Goal: Check status

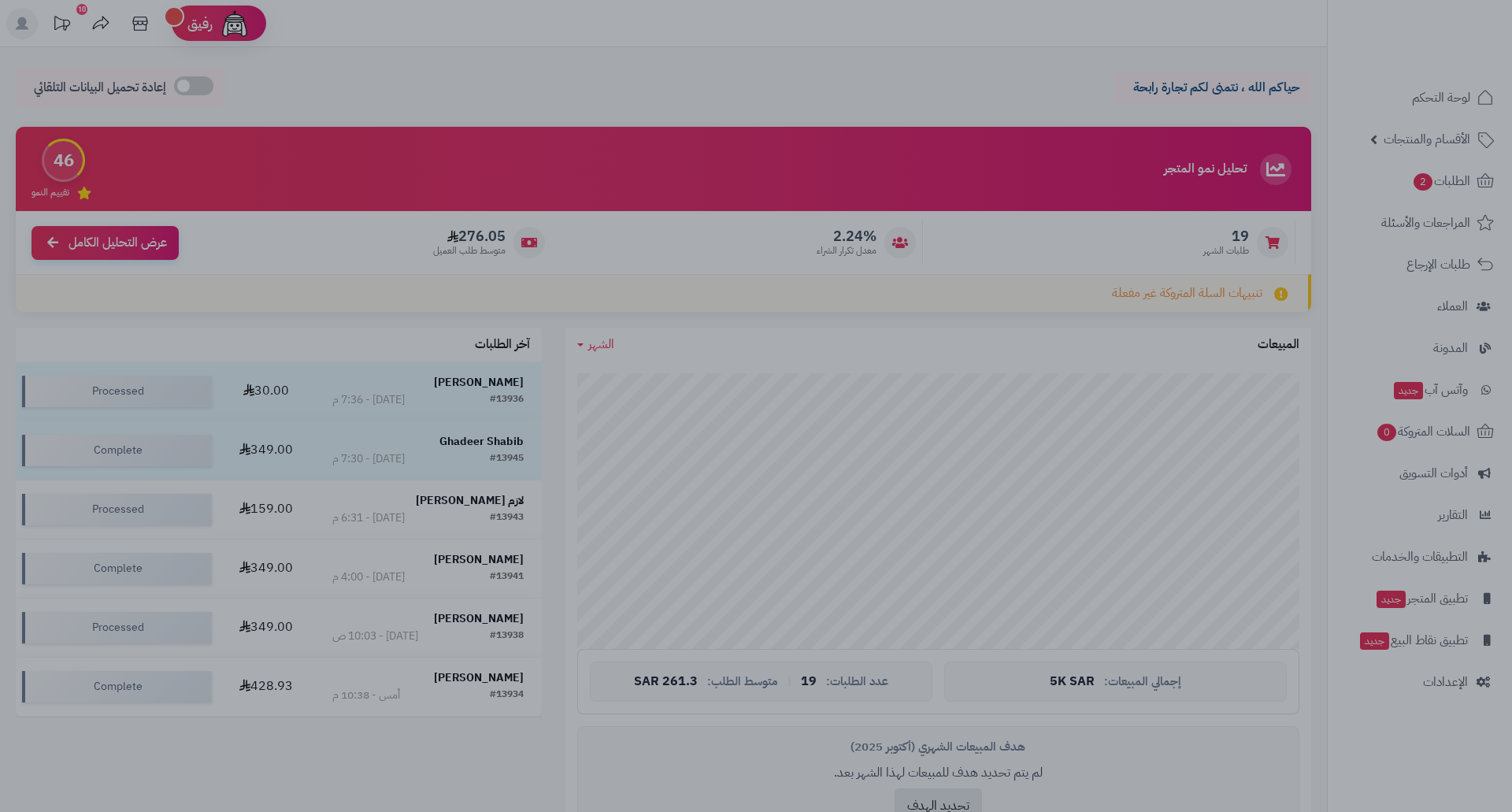
click at [1438, 164] on div at bounding box center [756, 406] width 1512 height 812
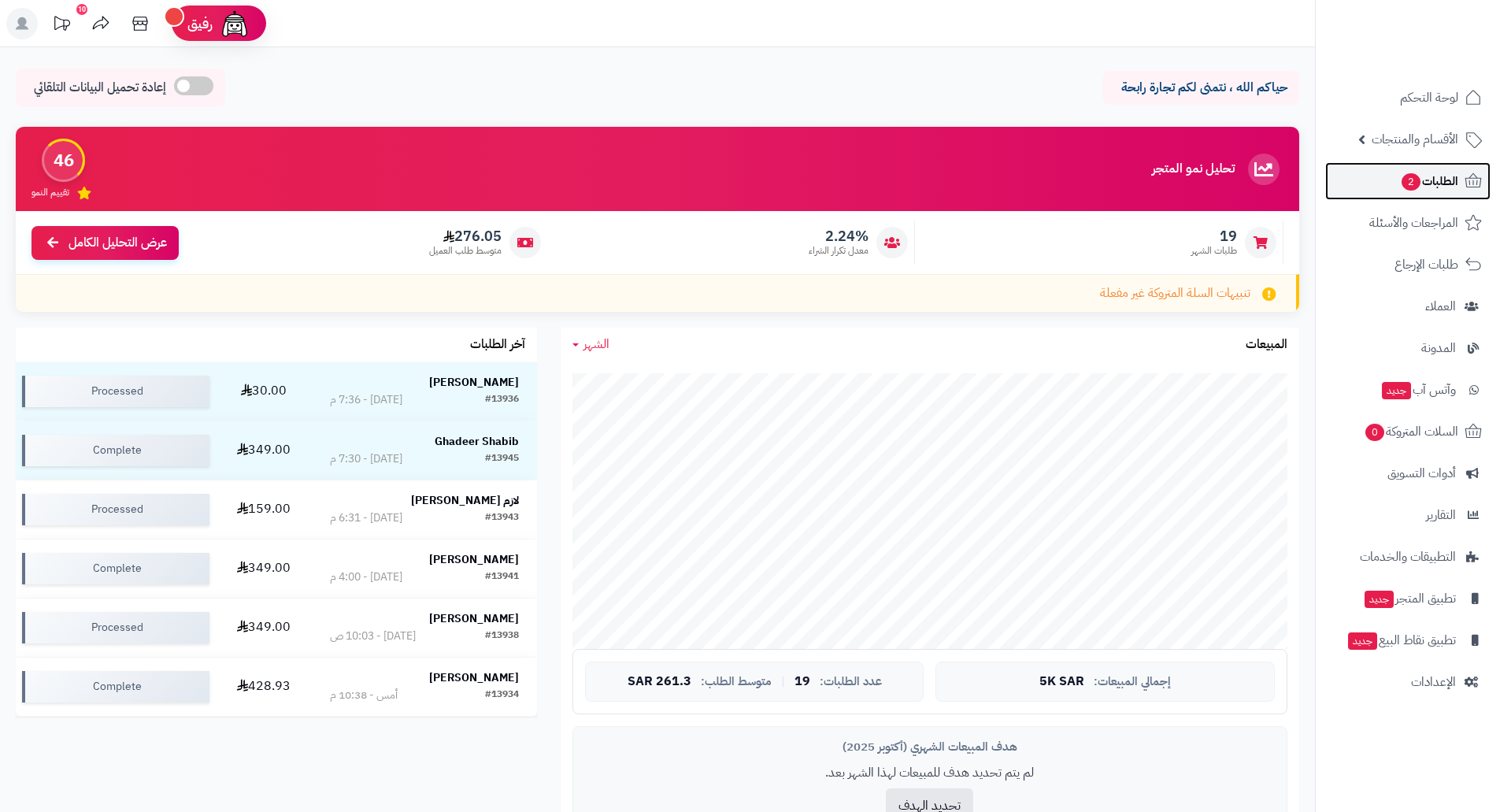
click at [1421, 176] on span "الطلبات 2" at bounding box center [1429, 181] width 58 height 22
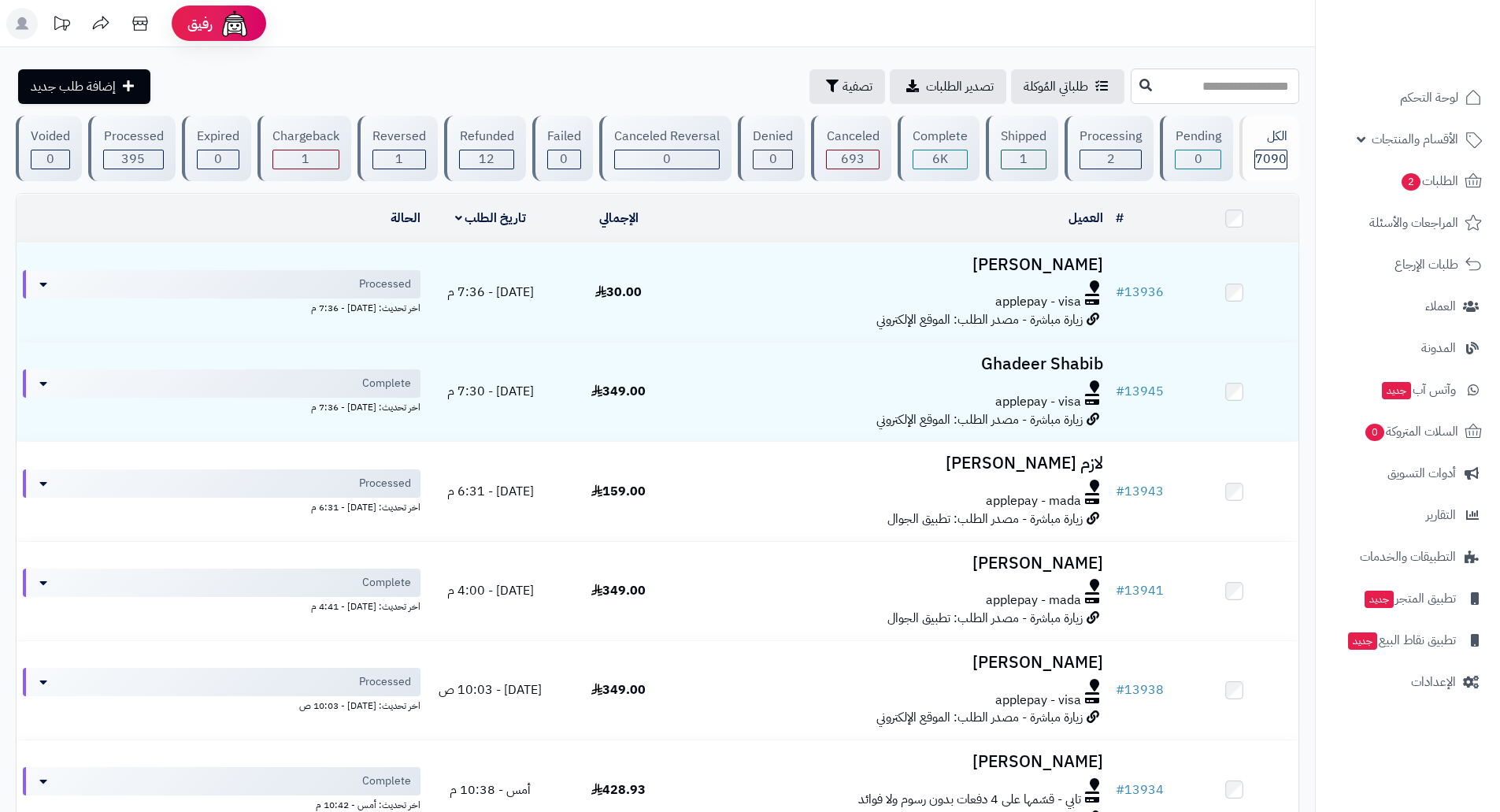
click at [1213, 74] on input "text" at bounding box center [1215, 86] width 168 height 35
type input "*****"
click at [1139, 88] on icon at bounding box center [1145, 83] width 12 height 12
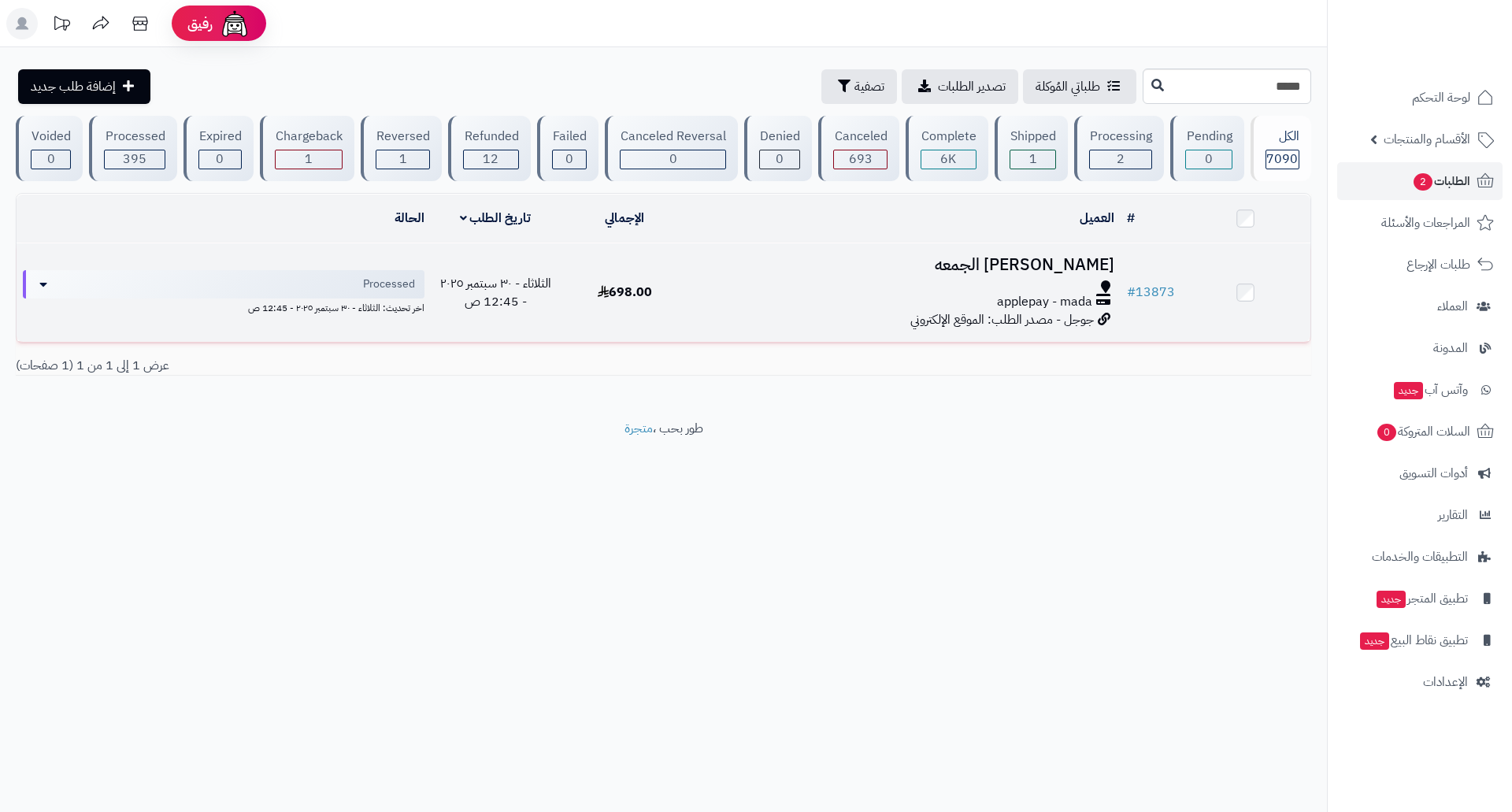
click at [1033, 256] on h3 "سلمان الجمعه" at bounding box center [905, 265] width 418 height 18
